Goal: Entertainment & Leisure: Consume media (video, audio)

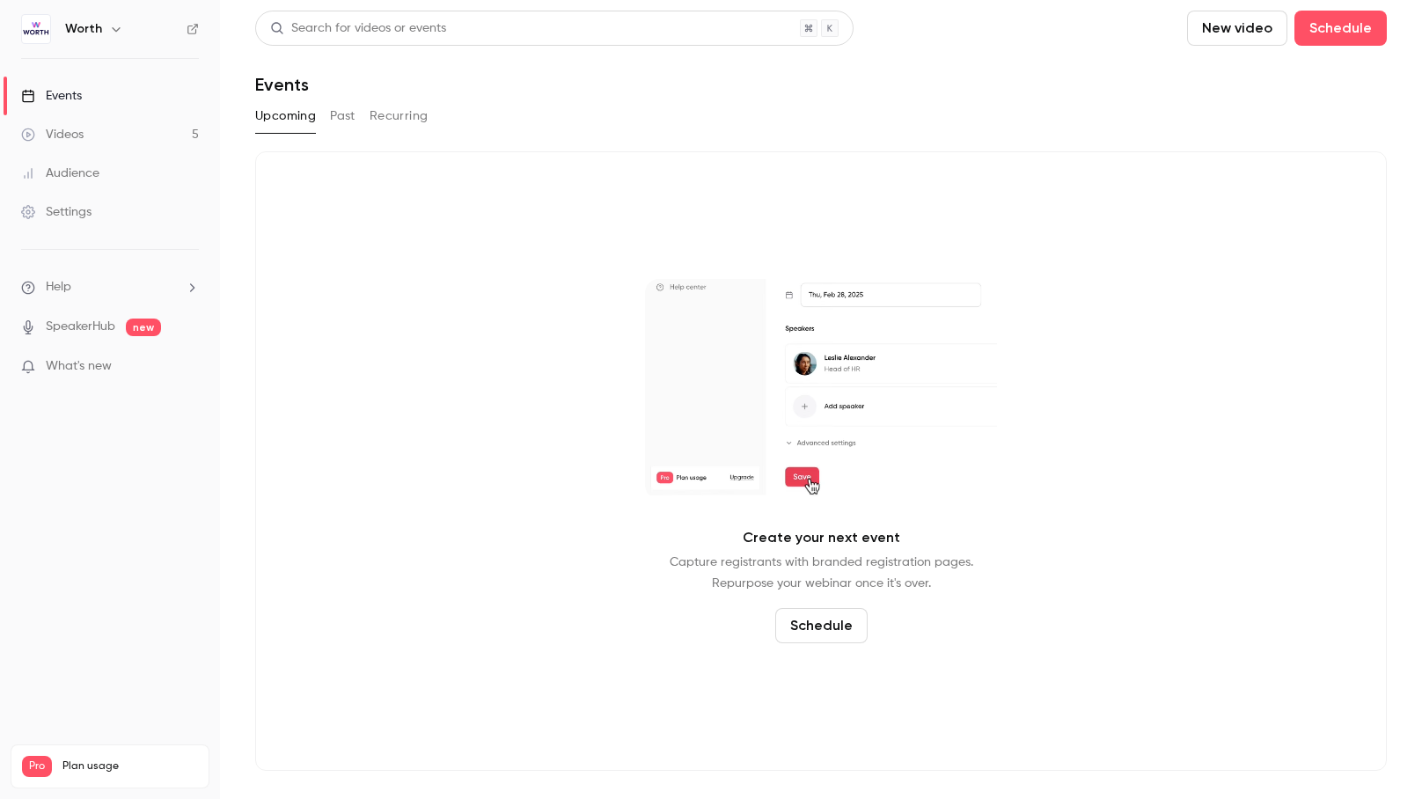
click at [57, 124] on link "Videos 5" at bounding box center [110, 134] width 220 height 39
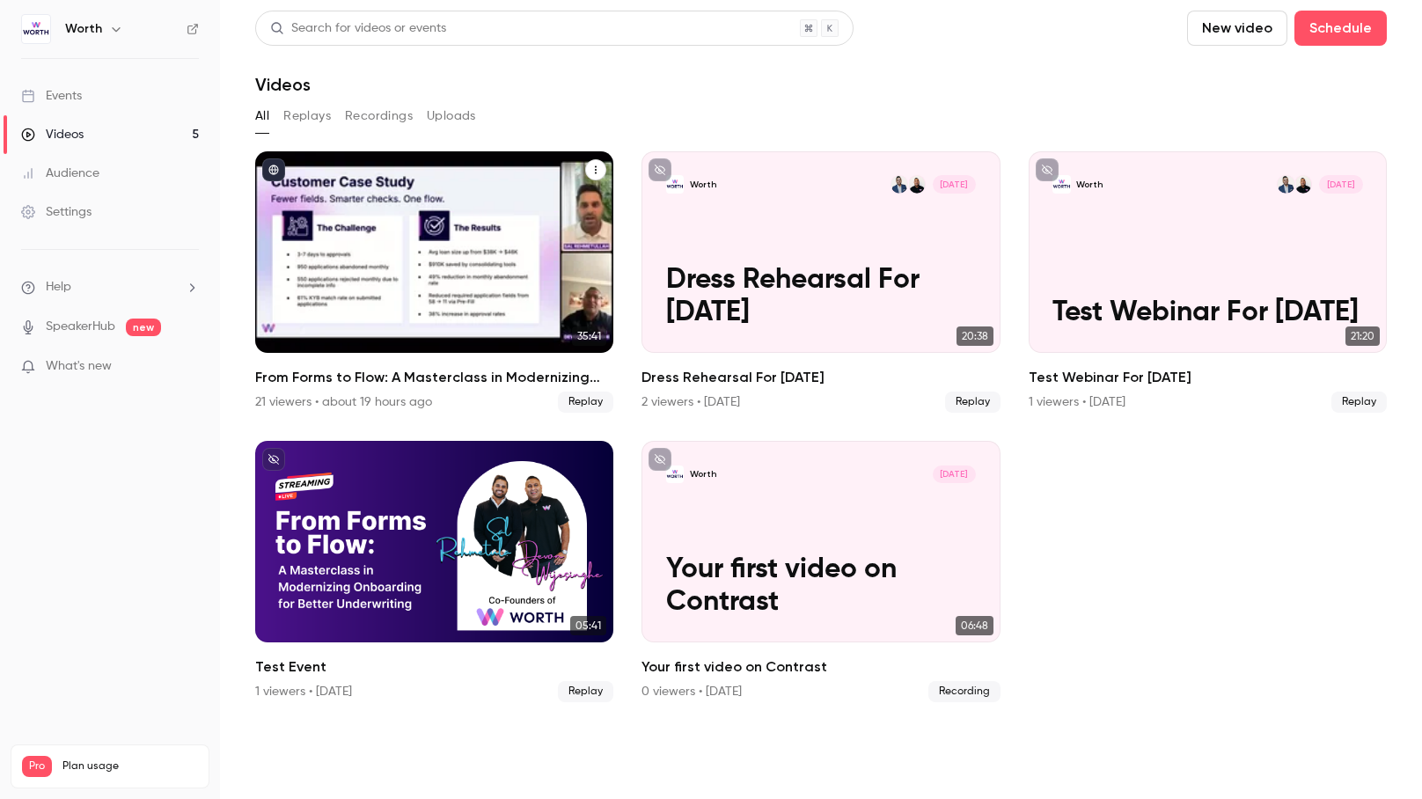
click at [313, 401] on div "21 viewers • about 19 hours ago" at bounding box center [343, 402] width 177 height 18
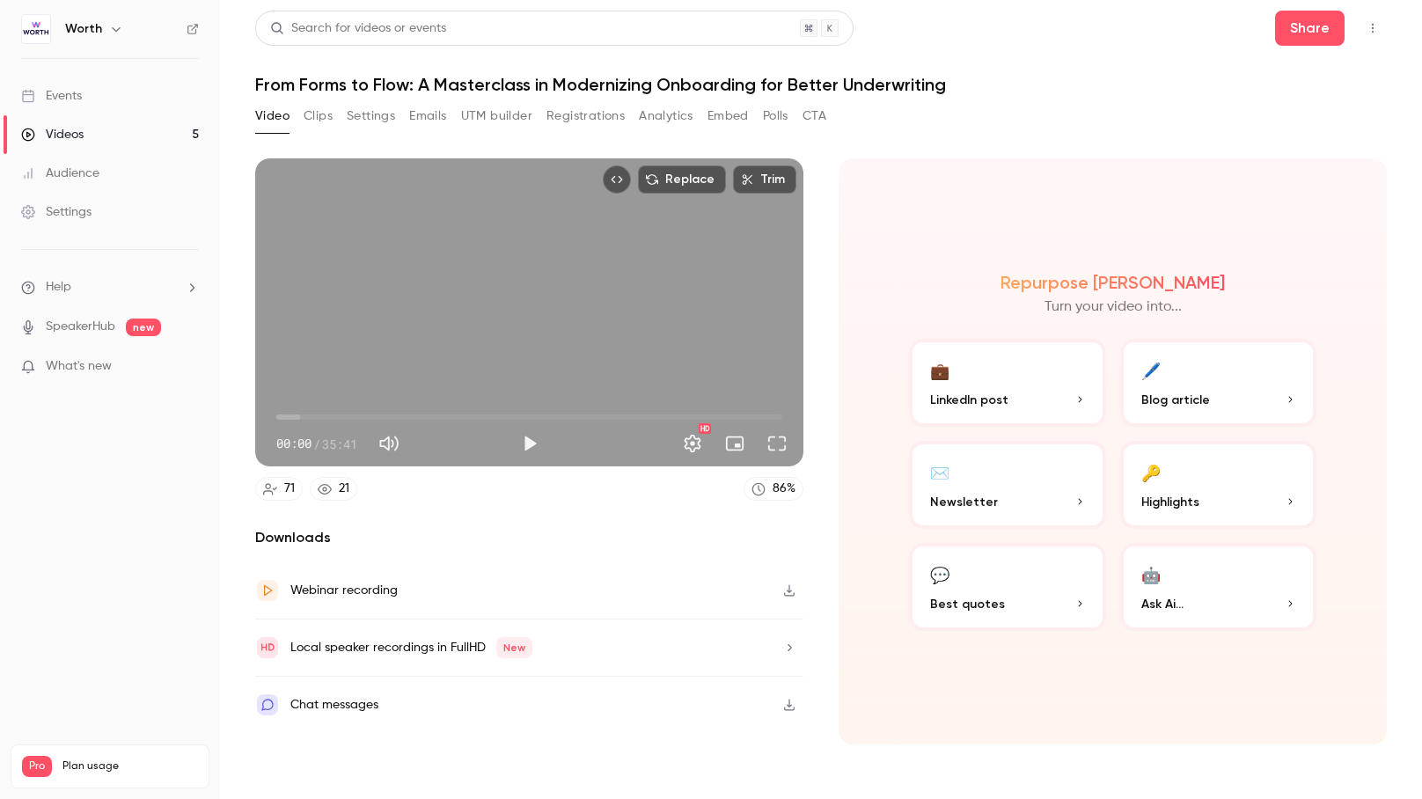
click at [1015, 480] on button "✉️ Newsletter" at bounding box center [1007, 485] width 197 height 88
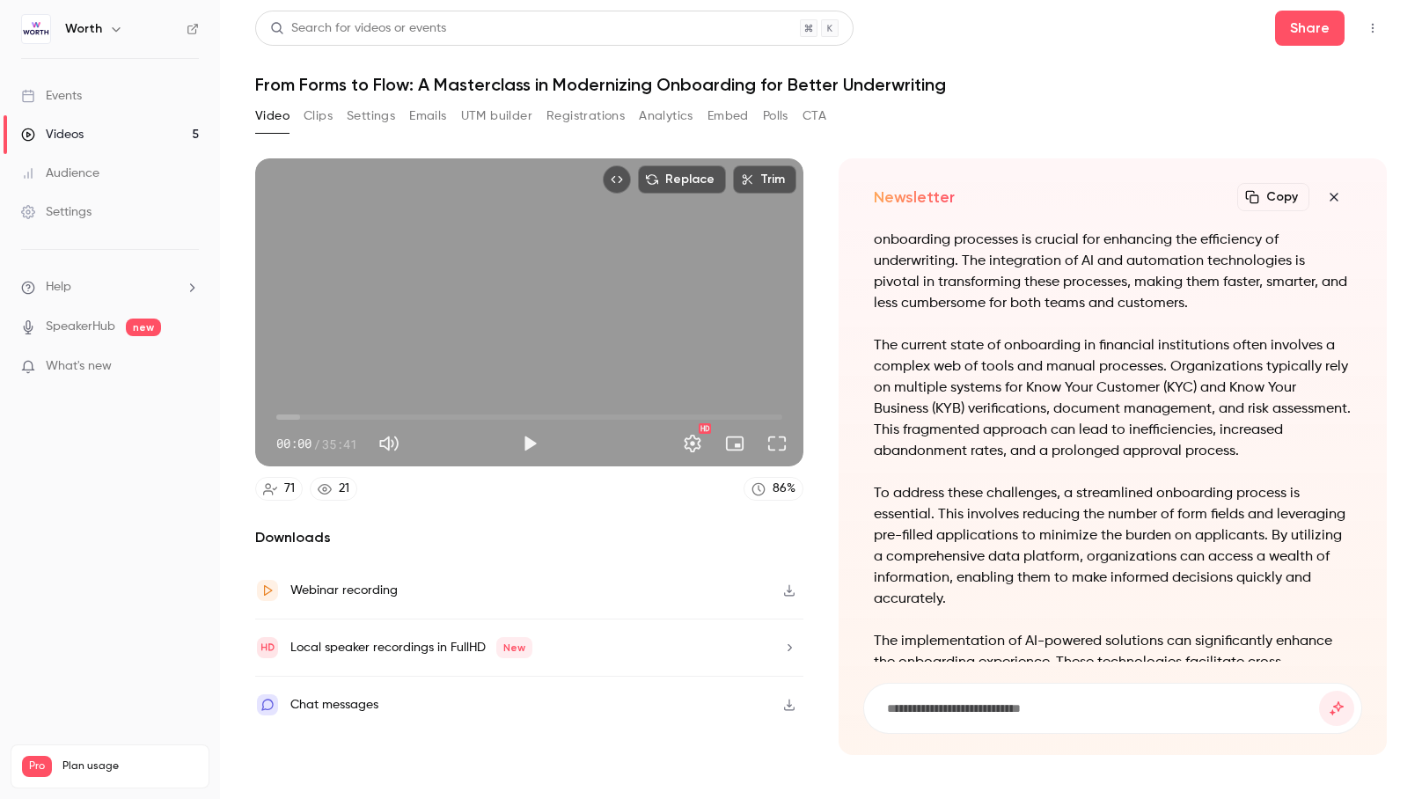
scroll to position [-606, 0]
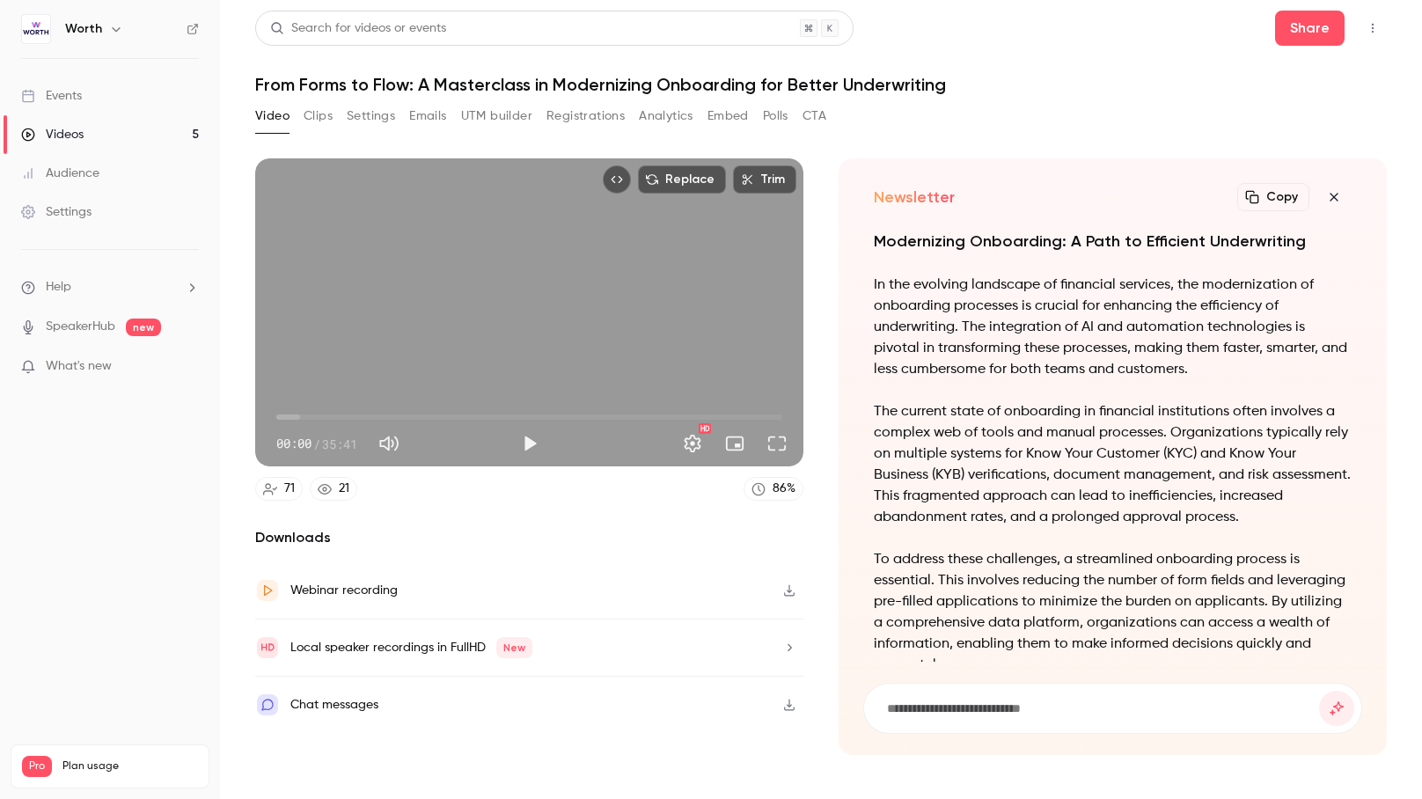
click at [1332, 192] on icon "button" at bounding box center [1334, 197] width 21 height 14
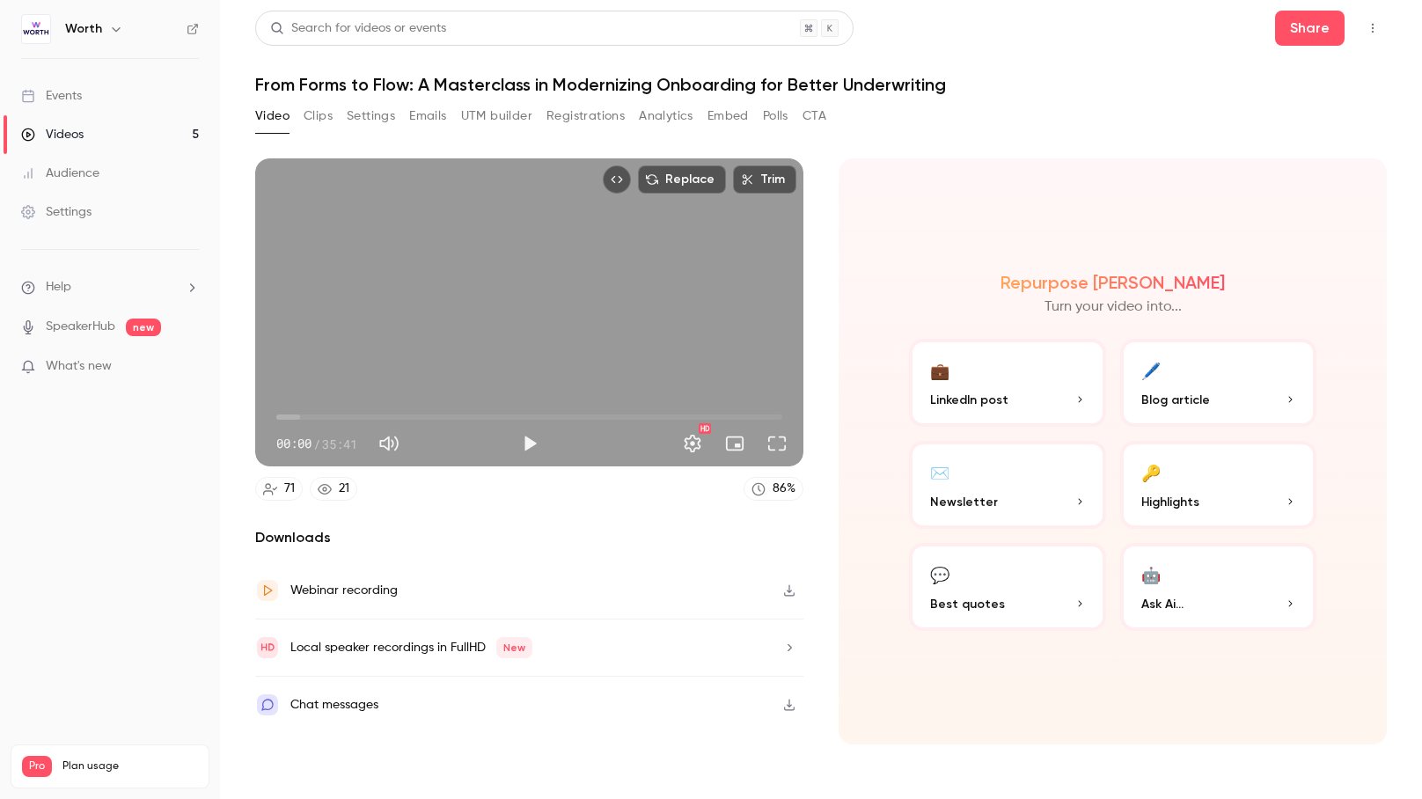
click at [1035, 363] on button "💼 LinkedIn post" at bounding box center [1007, 383] width 197 height 88
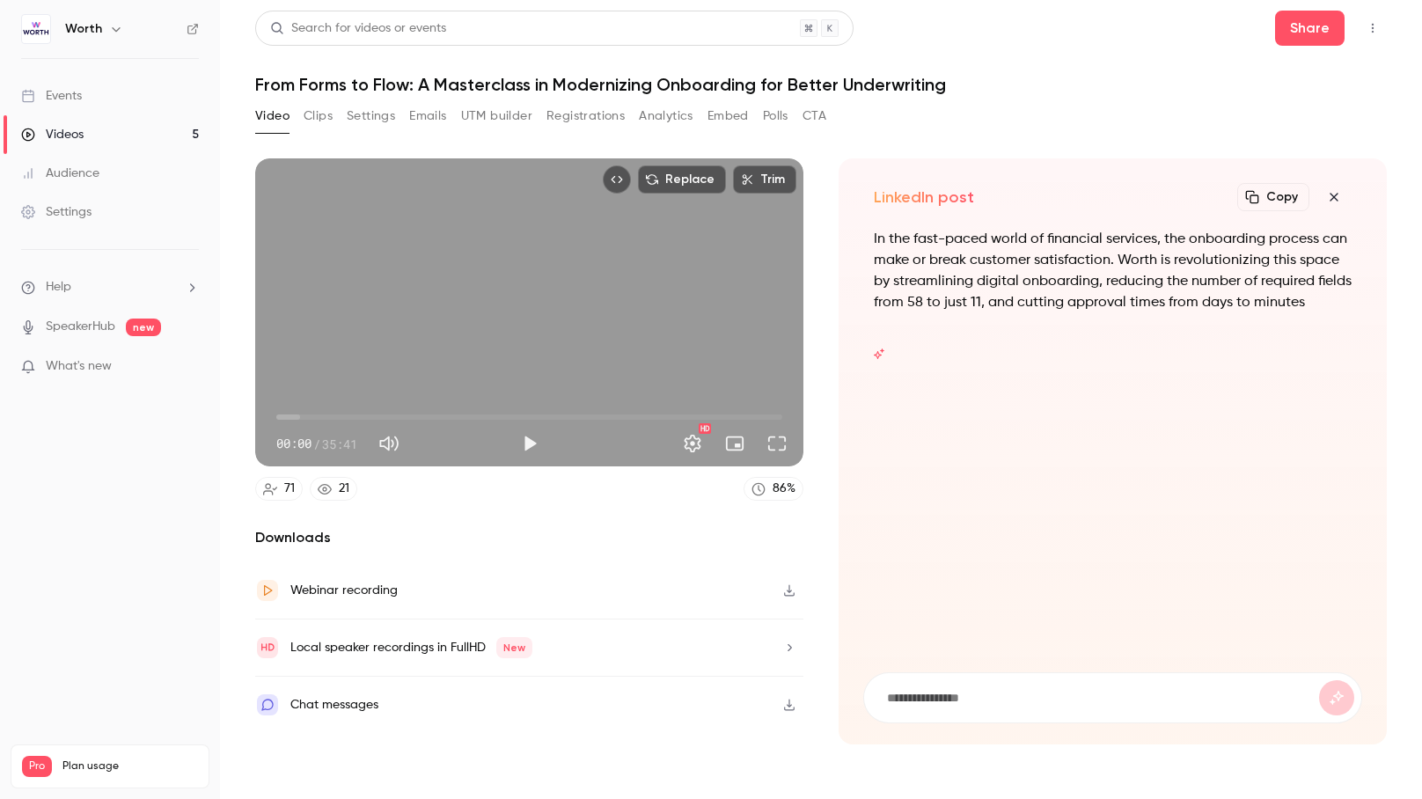
click at [1333, 202] on icon "button" at bounding box center [1334, 197] width 21 height 14
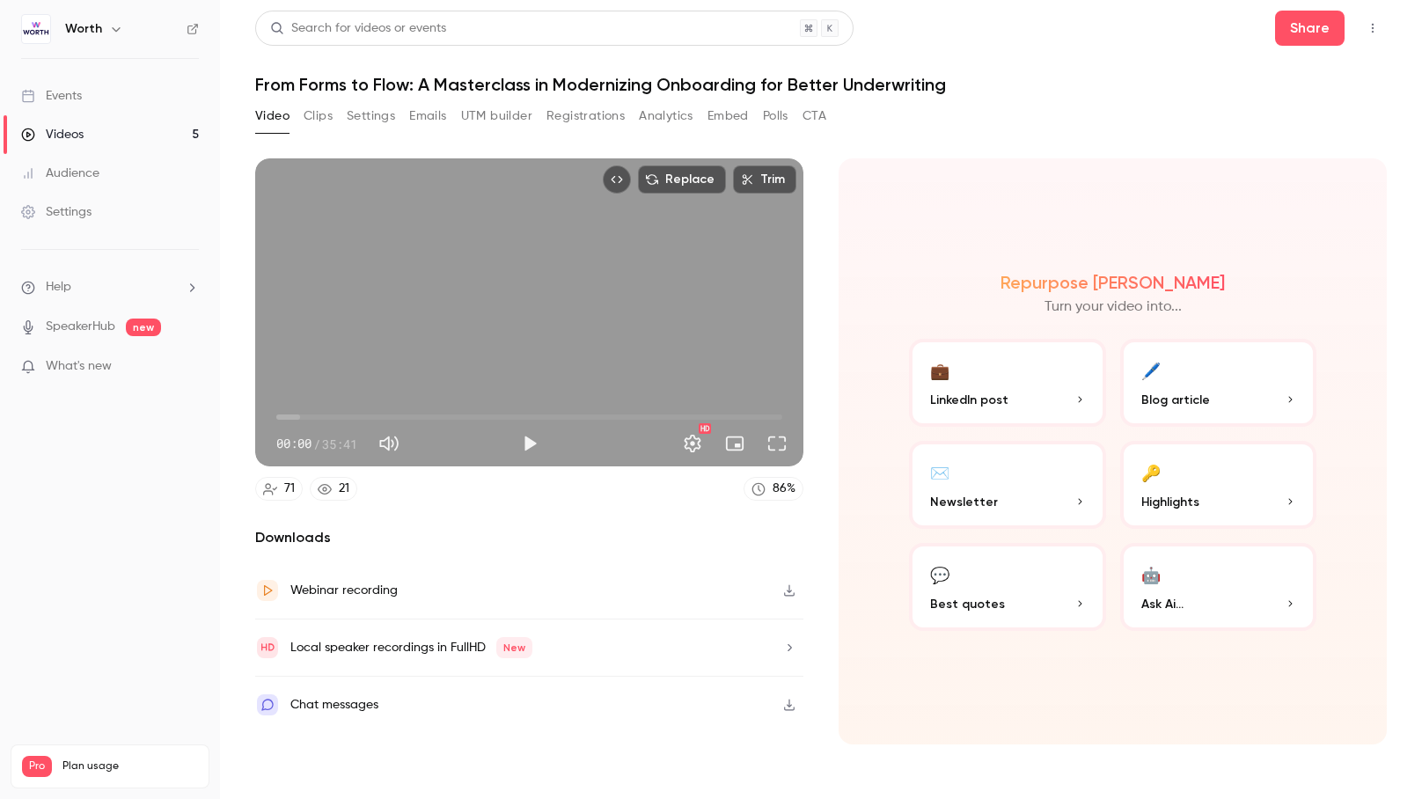
click at [988, 548] on button "💬 Best quotes" at bounding box center [1007, 587] width 197 height 88
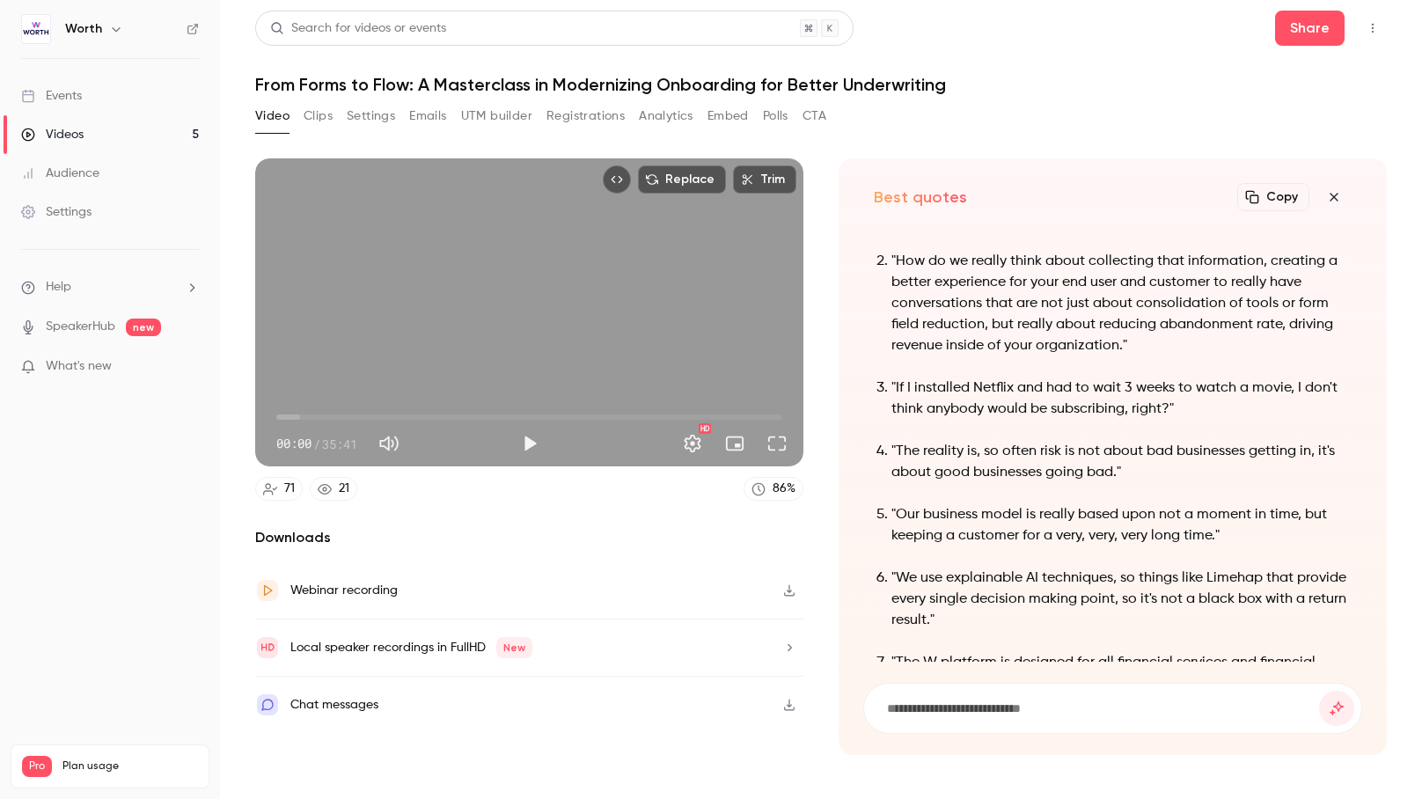
scroll to position [-141, 0]
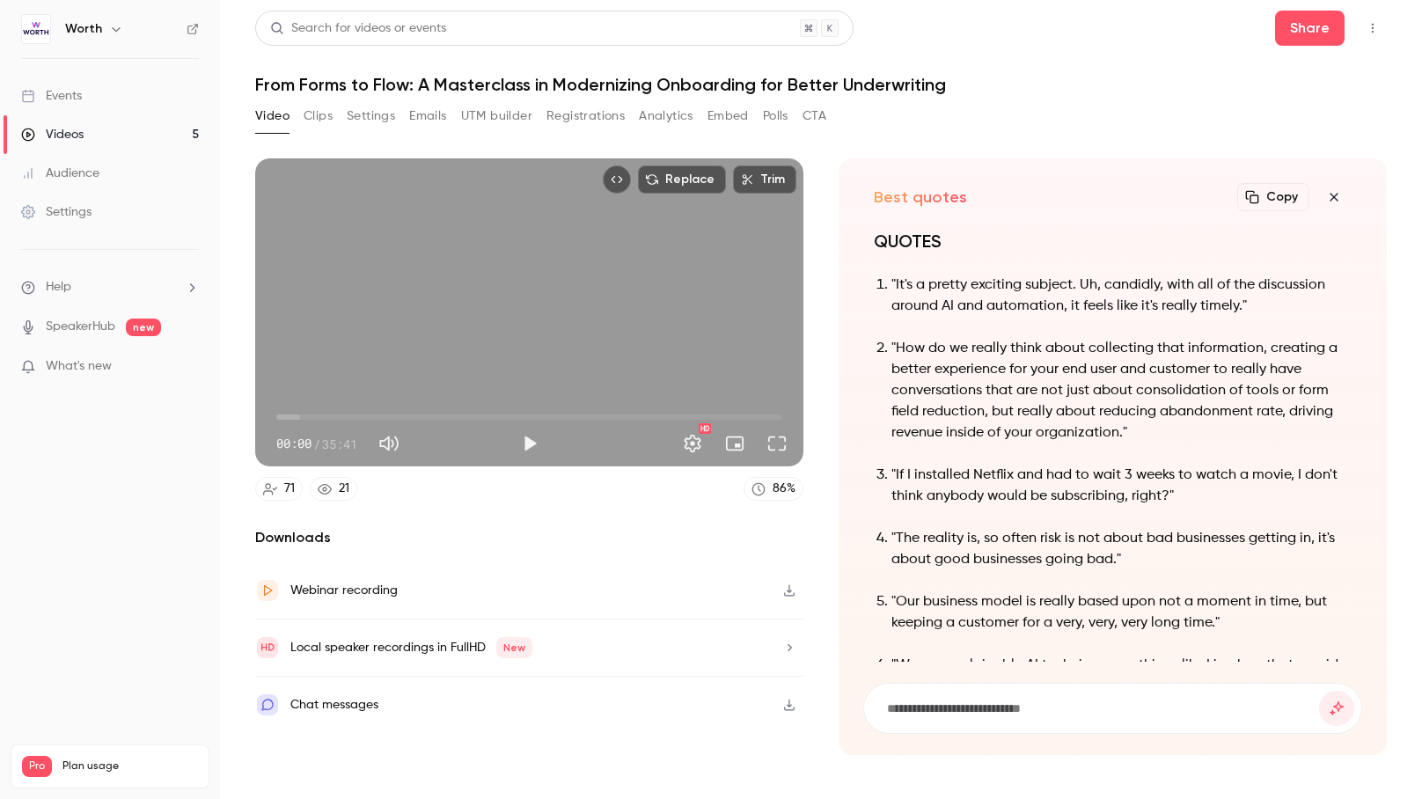
click at [1212, 338] on p ""How do we really think about collecting that information, creating a better ex…" at bounding box center [1122, 391] width 460 height 106
